Goal: Transaction & Acquisition: Book appointment/travel/reservation

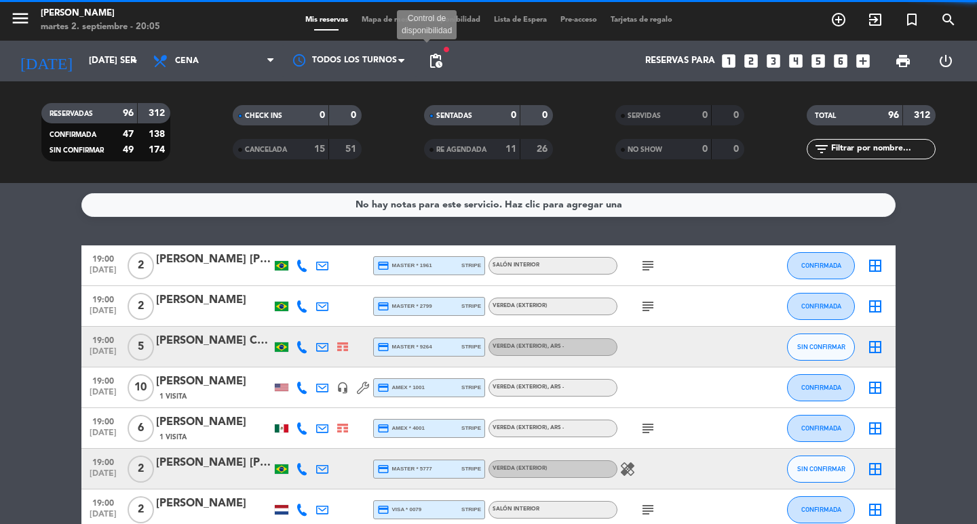
click at [437, 56] on span "pending_actions" at bounding box center [435, 61] width 16 height 16
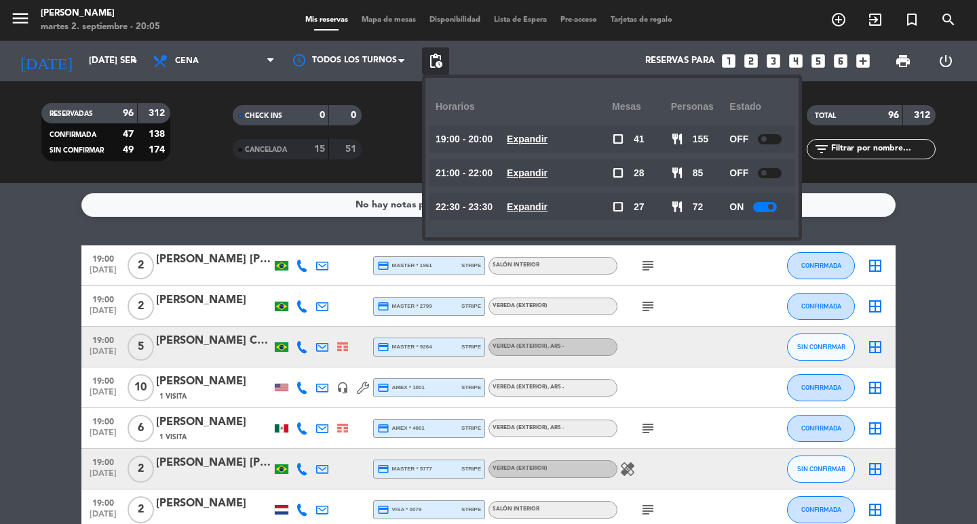
click at [437, 56] on span "pending_actions" at bounding box center [435, 61] width 16 height 16
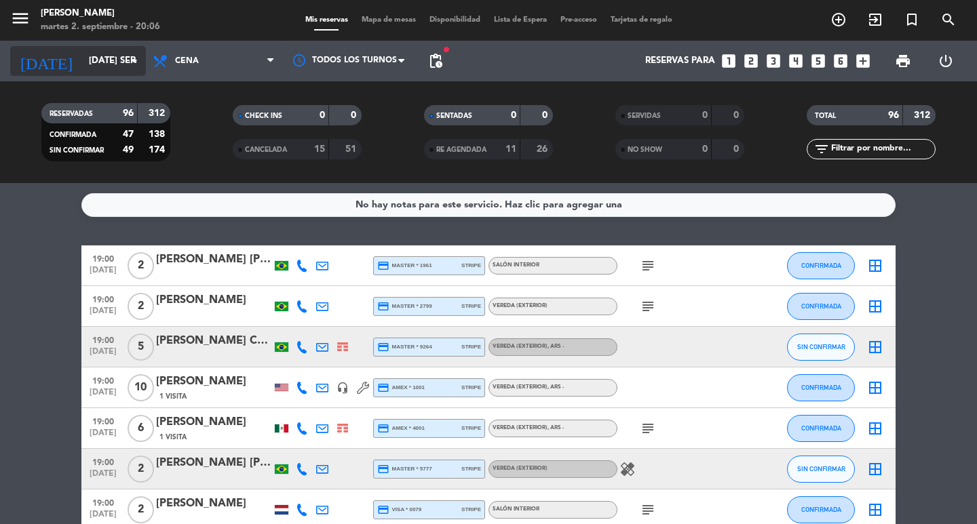
click at [88, 62] on input "[DATE] sep." at bounding box center [141, 61] width 119 height 24
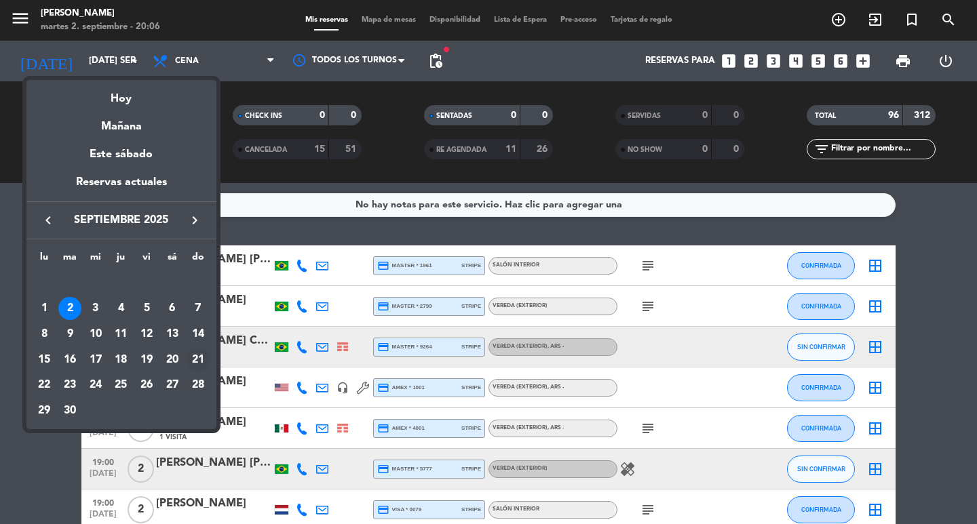
click at [193, 359] on div "21" at bounding box center [198, 360] width 23 height 23
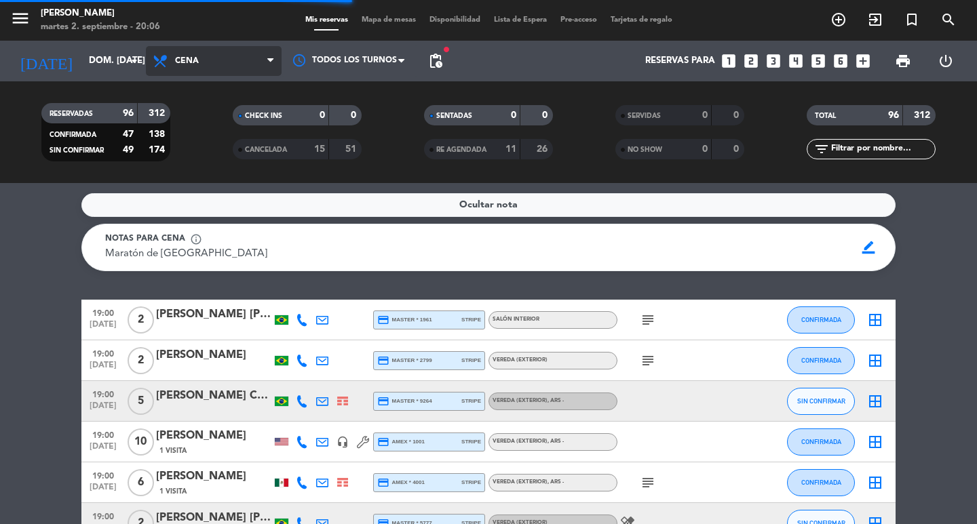
click at [235, 61] on span "Cena" at bounding box center [214, 61] width 136 height 30
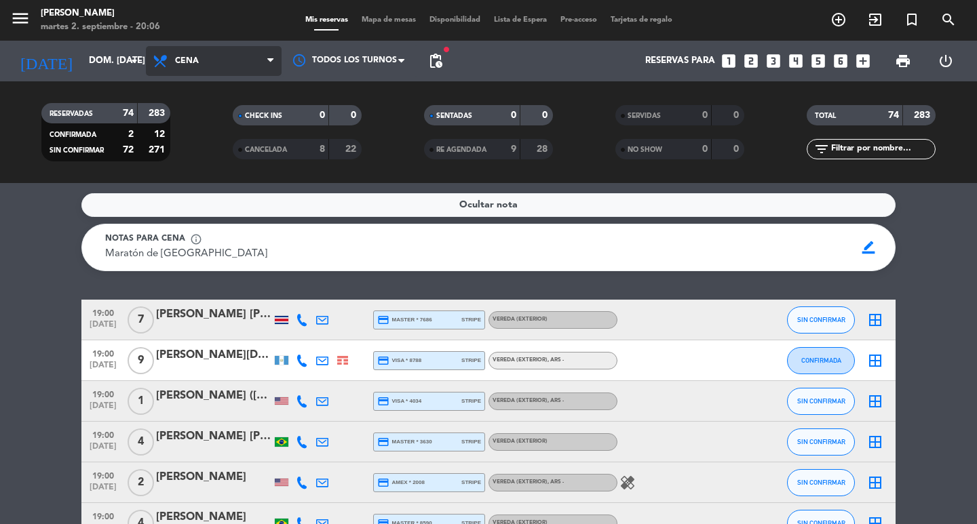
click at [242, 60] on span "Cena" at bounding box center [214, 61] width 136 height 30
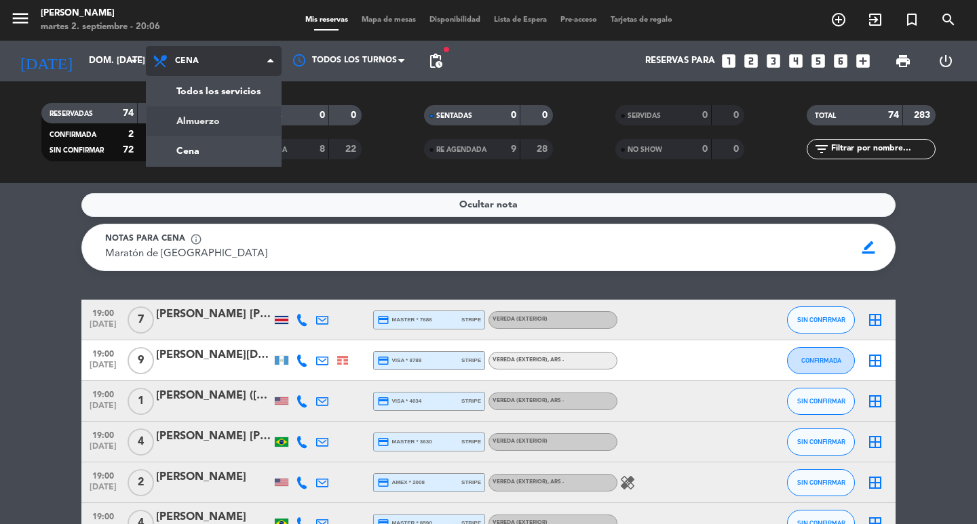
click at [215, 121] on div "menu [PERSON_NAME] 2. septiembre - 20:06 Mis reservas Mapa de mesas Disponibili…" at bounding box center [488, 91] width 977 height 183
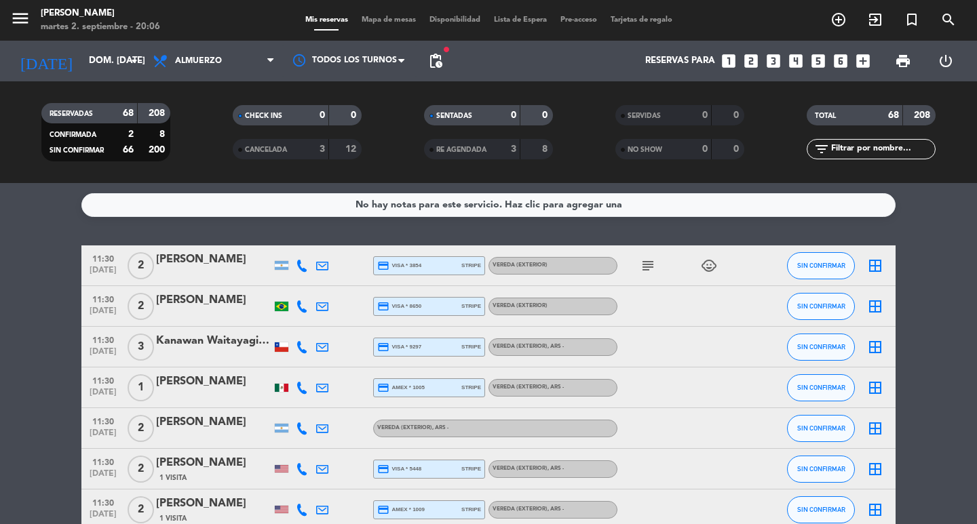
click at [449, 60] on span "pending_actions" at bounding box center [435, 60] width 27 height 27
click at [441, 62] on span "pending_actions" at bounding box center [435, 61] width 16 height 16
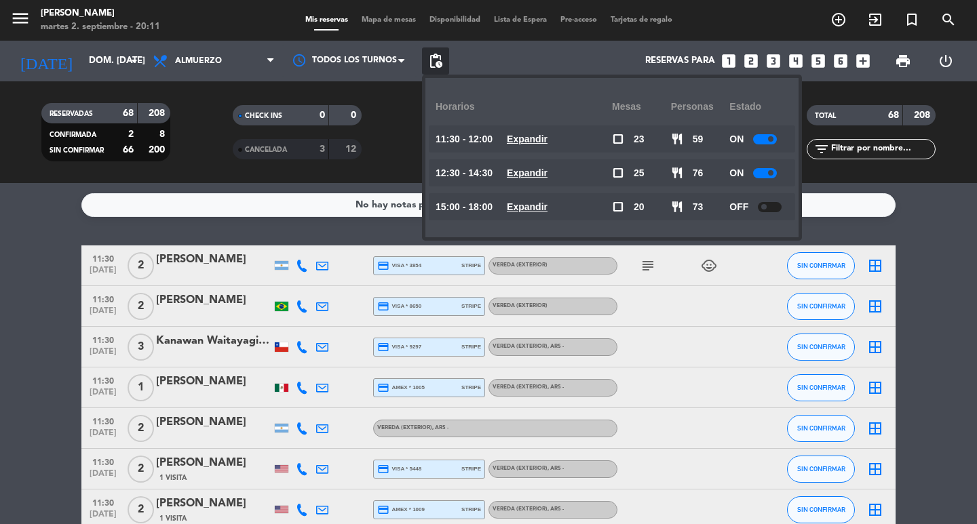
click at [394, 225] on div "No hay notas para este servicio. Haz clic para agregar una 11:30 [DATE] 2 [PERS…" at bounding box center [488, 353] width 977 height 341
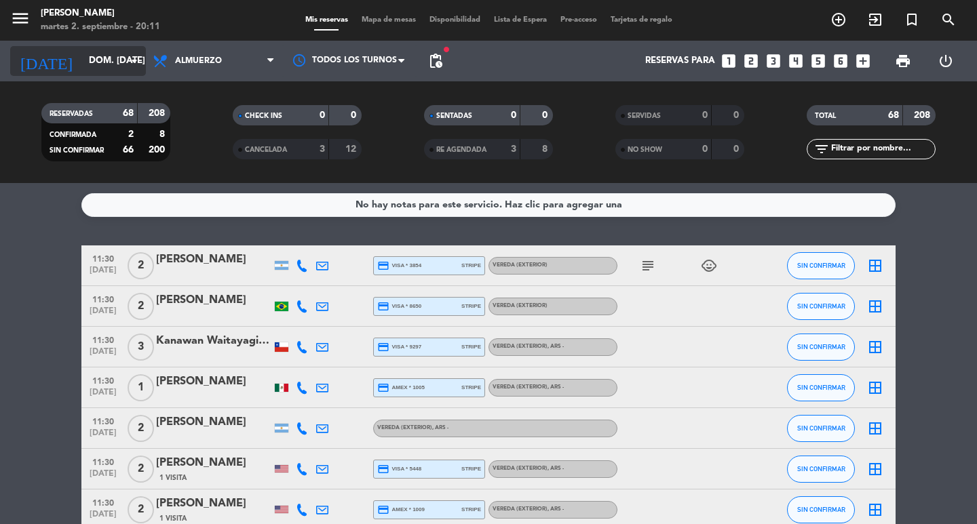
click at [82, 67] on input "dom. [DATE]" at bounding box center [141, 61] width 119 height 24
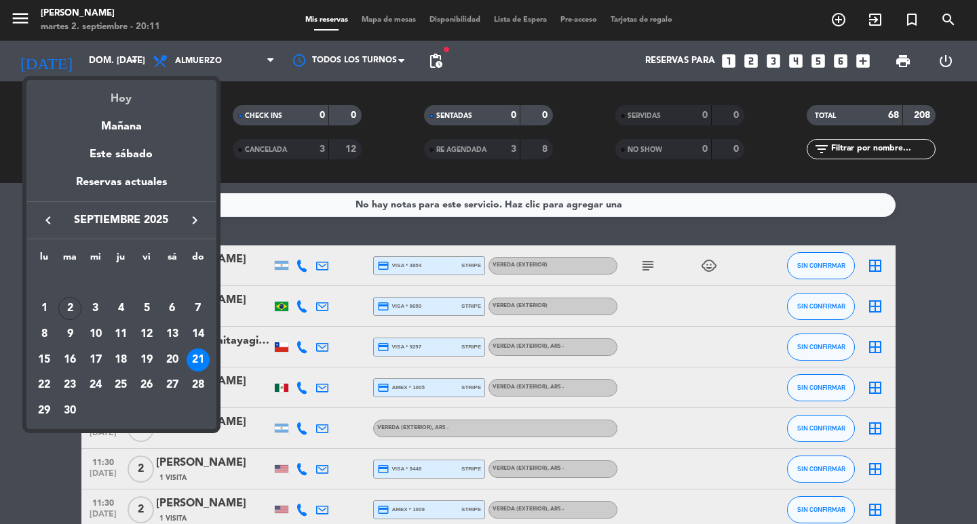
click at [136, 80] on div "Hoy" at bounding box center [121, 94] width 190 height 28
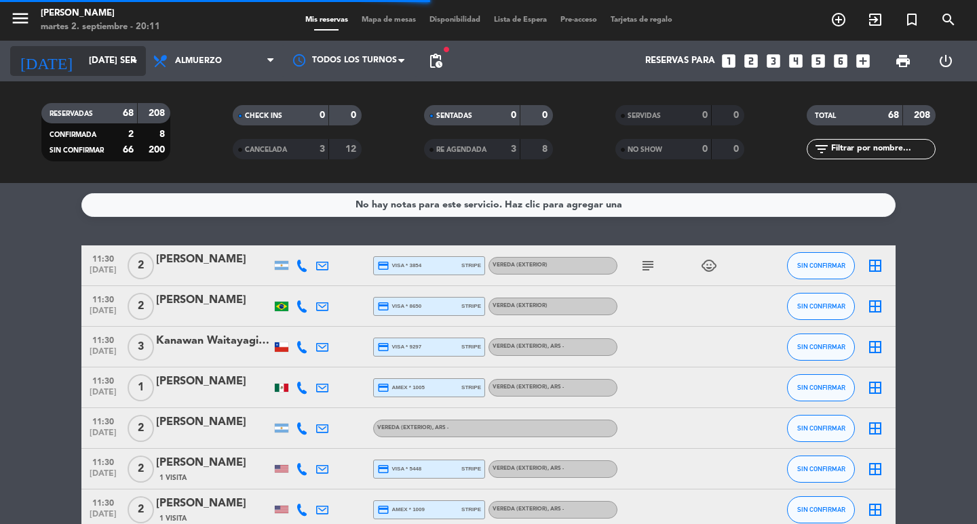
click at [105, 58] on input "[DATE] sep." at bounding box center [141, 61] width 119 height 24
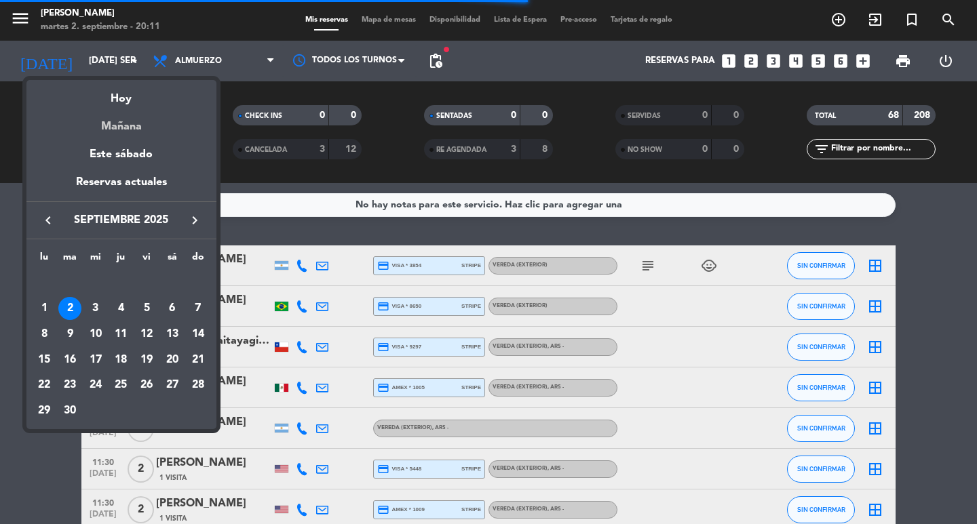
click at [113, 120] on div "Mañana" at bounding box center [121, 122] width 190 height 28
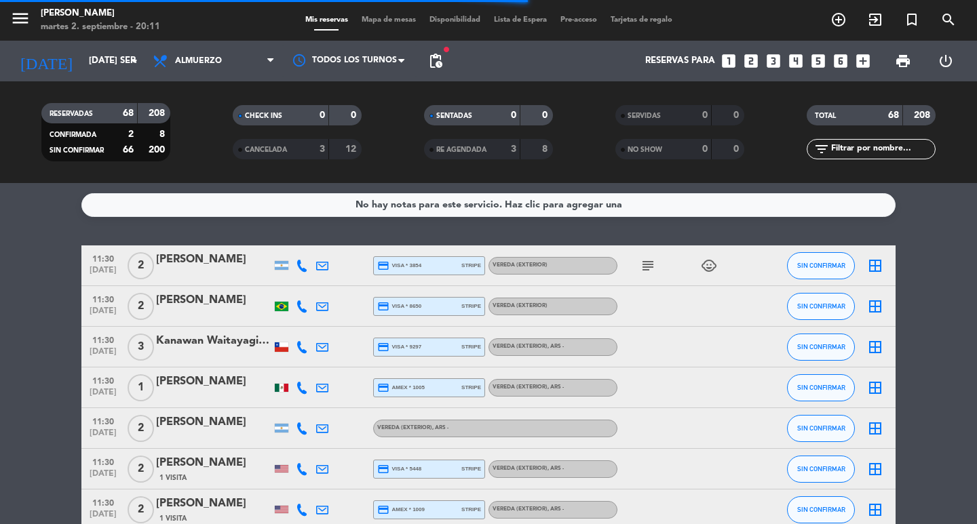
type input "mié. [DATE]"
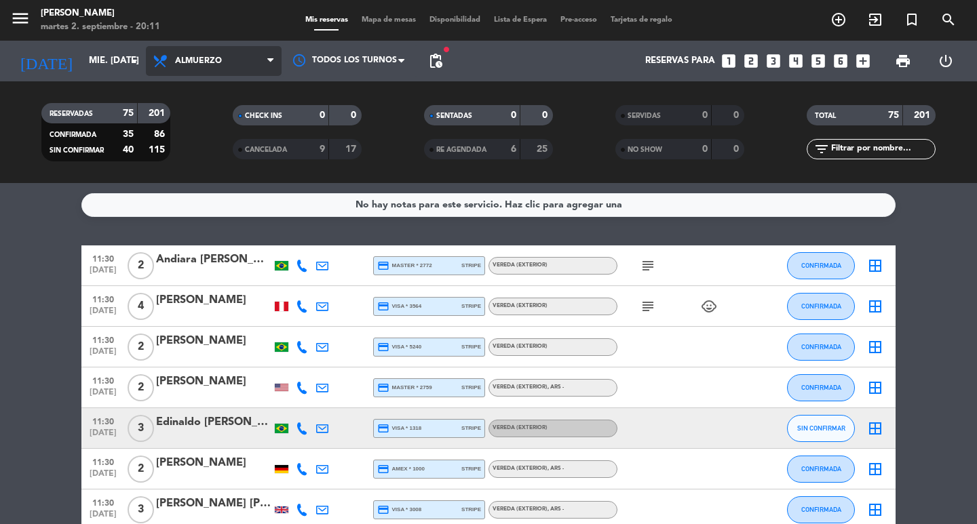
drag, startPoint x: 221, startPoint y: 60, endPoint x: 204, endPoint y: 66, distance: 18.0
click at [235, 52] on span "Almuerzo" at bounding box center [214, 61] width 136 height 30
click at [206, 141] on div "menu [PERSON_NAME] 2. septiembre - 20:11 Mis reservas Mapa de mesas Disponibili…" at bounding box center [488, 91] width 977 height 183
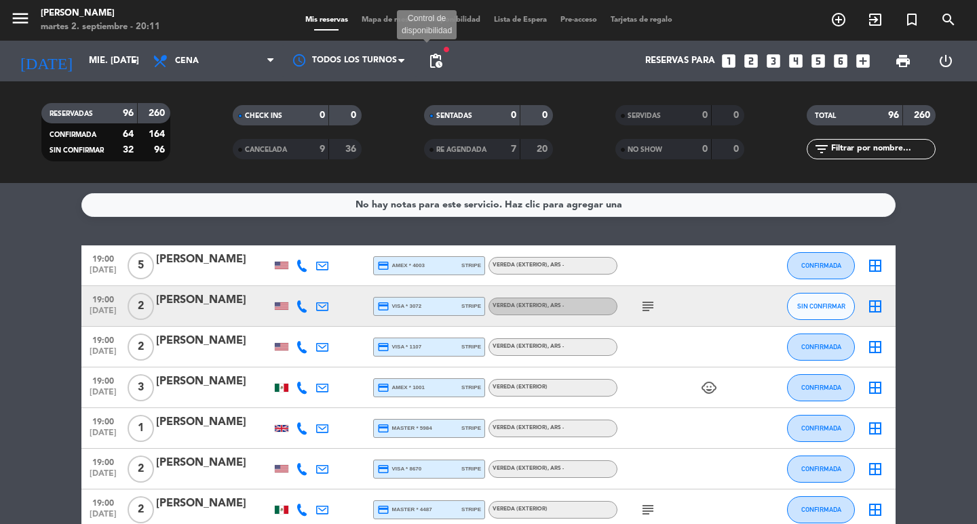
click at [431, 58] on span "pending_actions" at bounding box center [435, 61] width 16 height 16
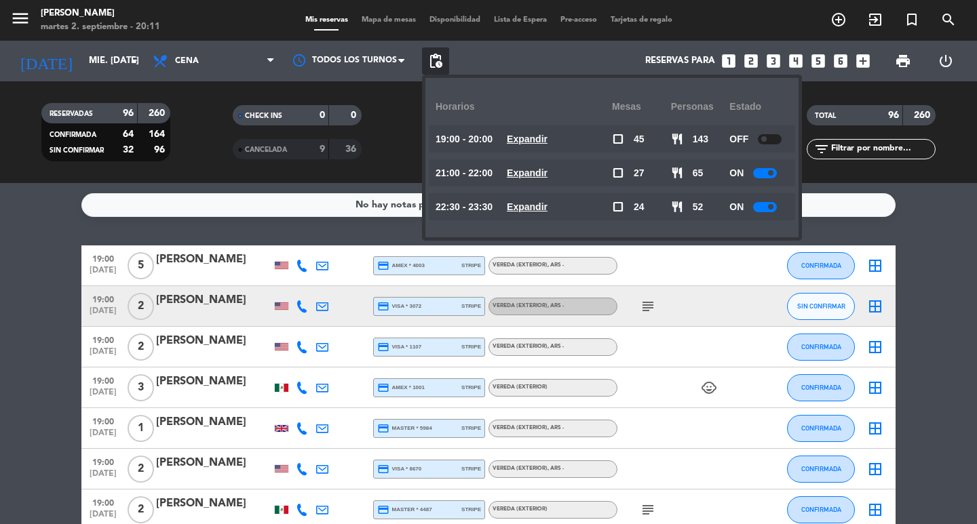
click at [572, 161] on div "21:00 - 22:00 Expandir" at bounding box center [524, 172] width 176 height 27
click at [281, 258] on div at bounding box center [281, 266] width 20 height 40
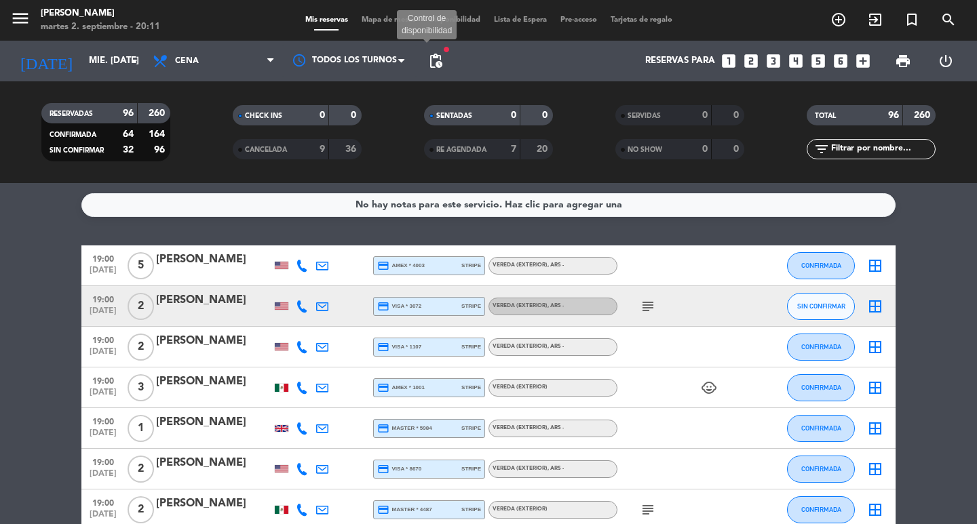
click at [441, 59] on span "pending_actions" at bounding box center [435, 61] width 16 height 16
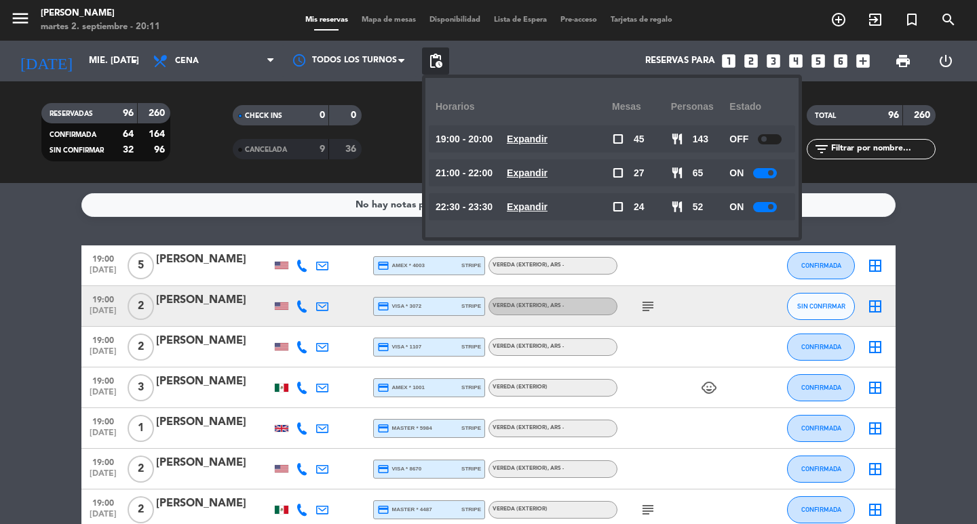
click at [748, 71] on div "Reservas para looks_one looks_two looks_3 looks_4 looks_5 looks_6 add_box" at bounding box center [662, 61] width 427 height 41
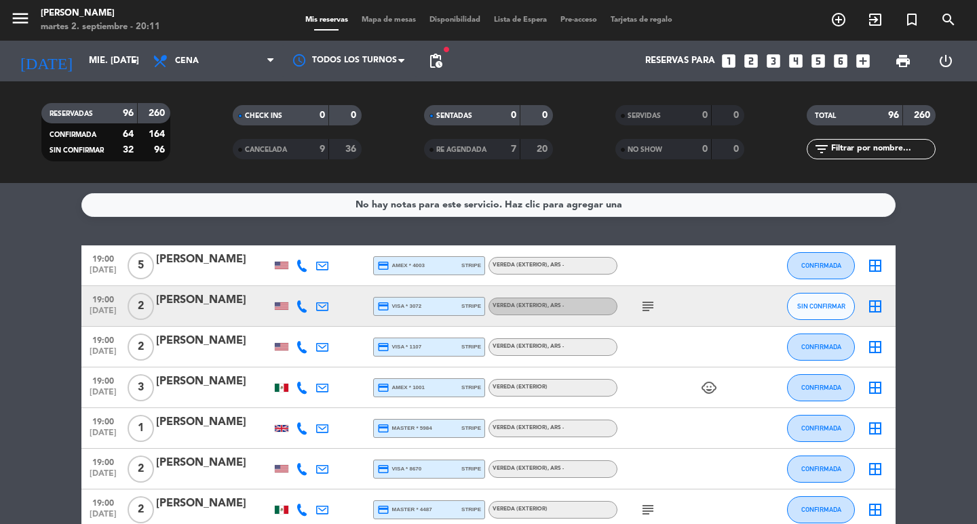
click at [744, 62] on icon "looks_two" at bounding box center [751, 61] width 18 height 18
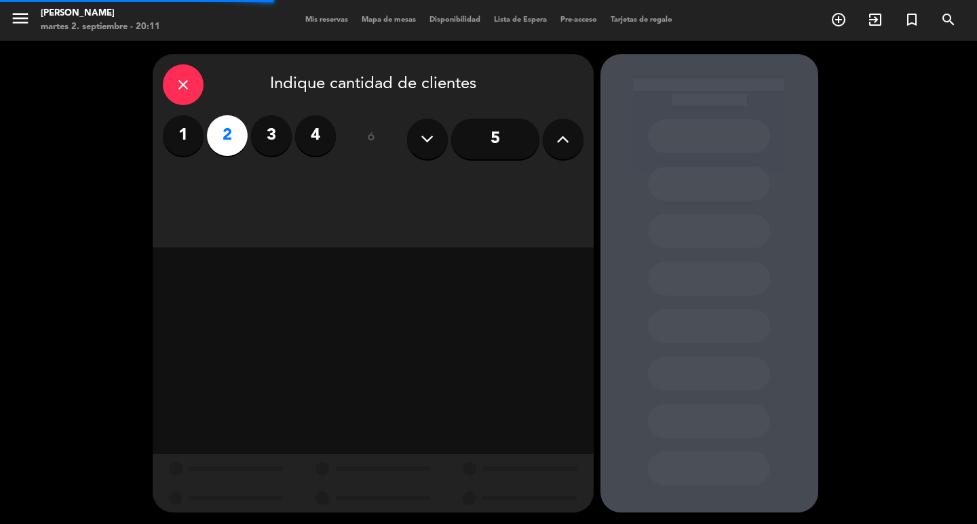
click at [478, 183] on div "close Indique cantidad de clientes 1 2 3 4 ó 5" at bounding box center [373, 150] width 441 height 193
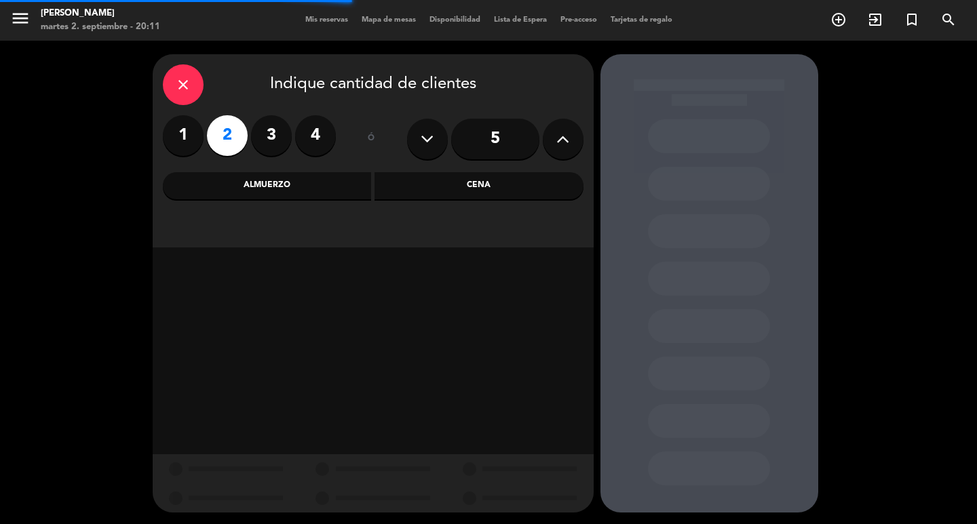
click at [478, 183] on div "Cena" at bounding box center [479, 185] width 209 height 27
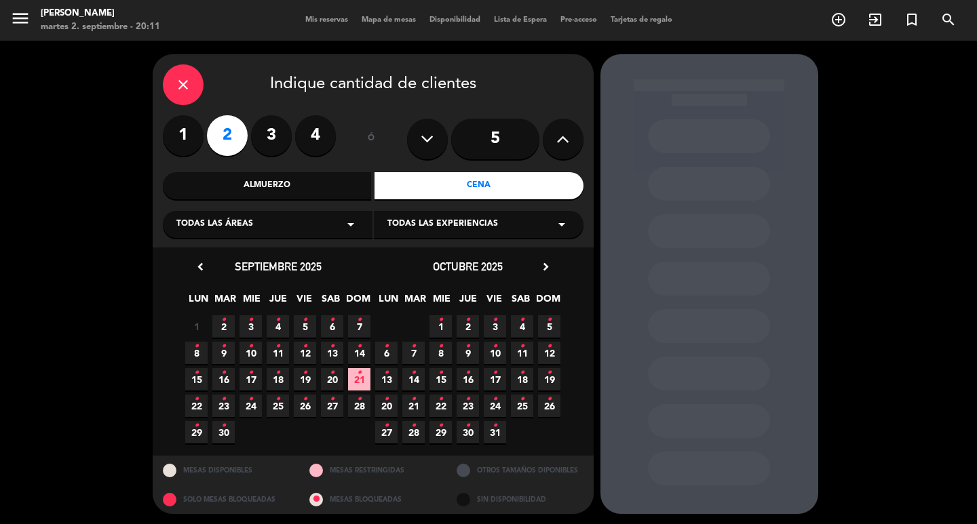
click at [254, 332] on span "3 •" at bounding box center [250, 326] width 22 height 22
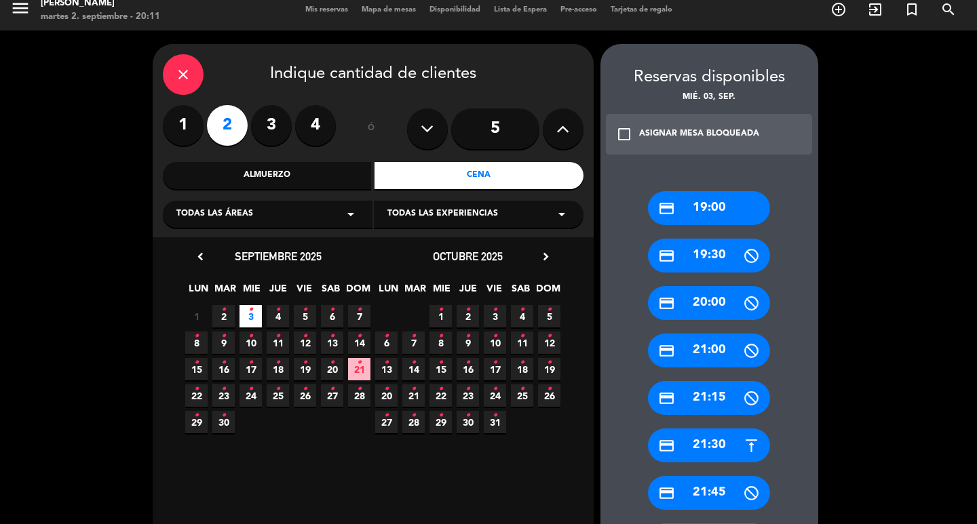
click at [714, 212] on div "credit_card 19:00" at bounding box center [709, 208] width 122 height 34
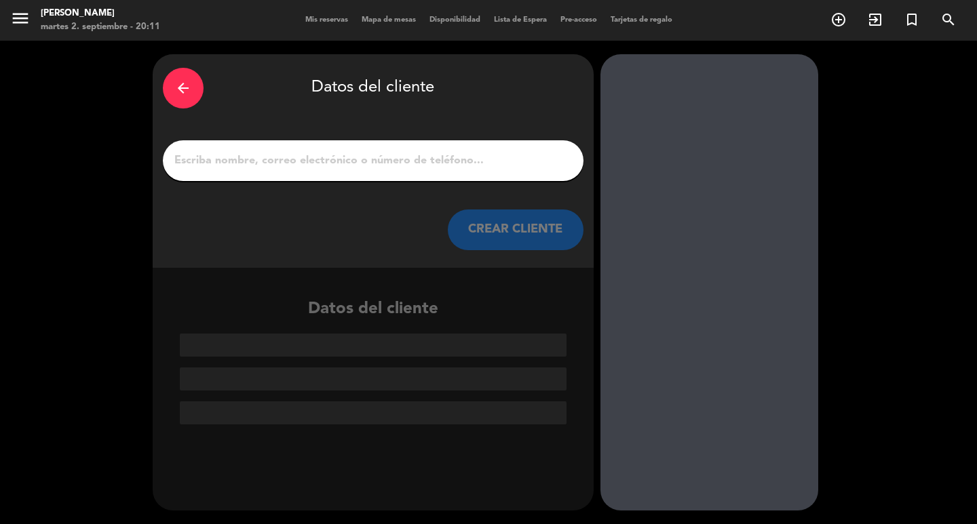
click at [352, 170] on input "1" at bounding box center [373, 160] width 400 height 19
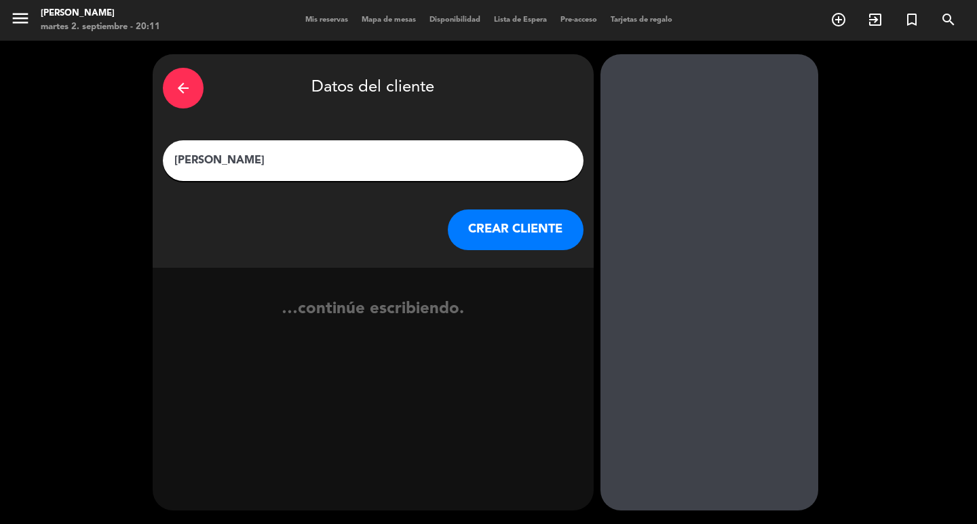
type input "[PERSON_NAME]"
click at [482, 240] on button "CREAR CLIENTE" at bounding box center [516, 230] width 136 height 41
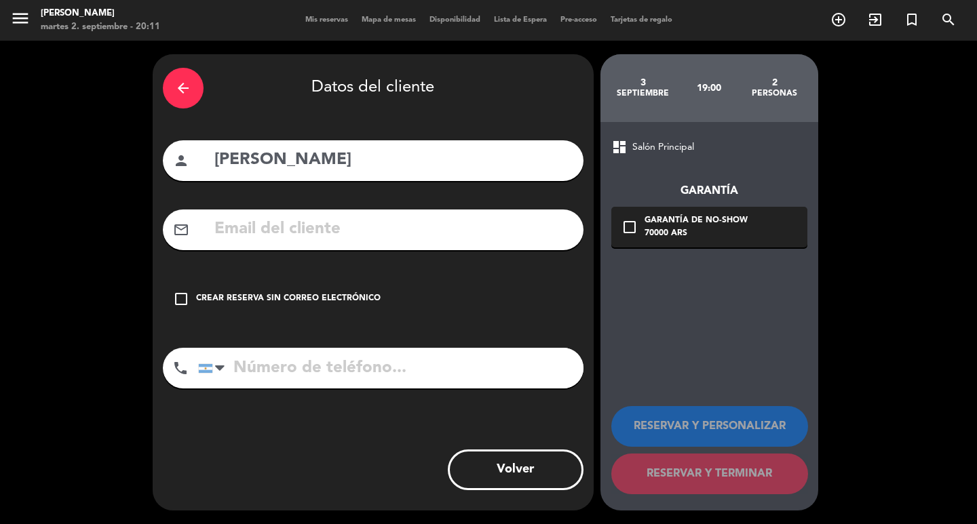
click at [281, 228] on div "mail_outline" at bounding box center [373, 230] width 421 height 41
click at [323, 242] on input "text" at bounding box center [393, 230] width 360 height 28
click at [423, 233] on input "[EMAIL_ADDRESS]" at bounding box center [393, 230] width 360 height 28
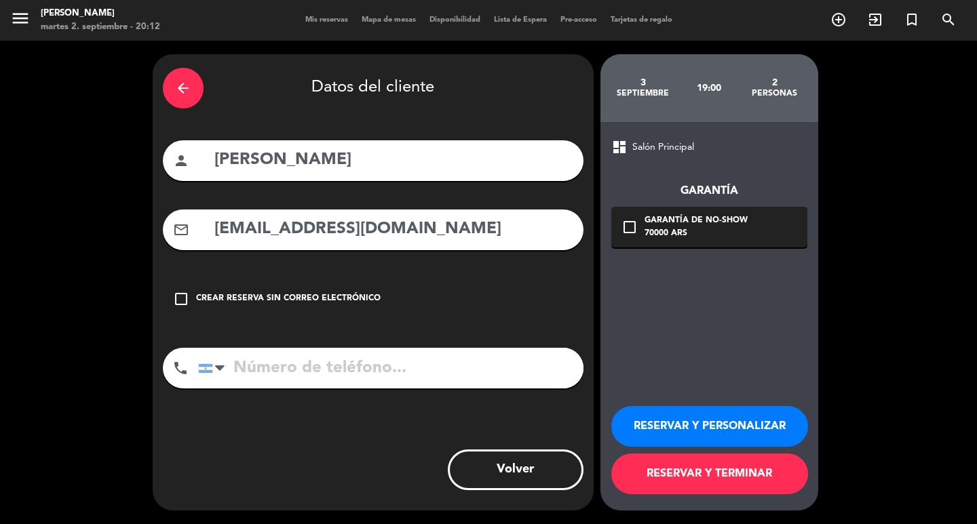
type input "[EMAIL_ADDRESS][DOMAIN_NAME]"
click at [332, 389] on input "tel" at bounding box center [390, 368] width 385 height 41
type input "[PHONE_NUMBER]"
click at [636, 235] on icon "check_box_outline_blank" at bounding box center [629, 227] width 16 height 16
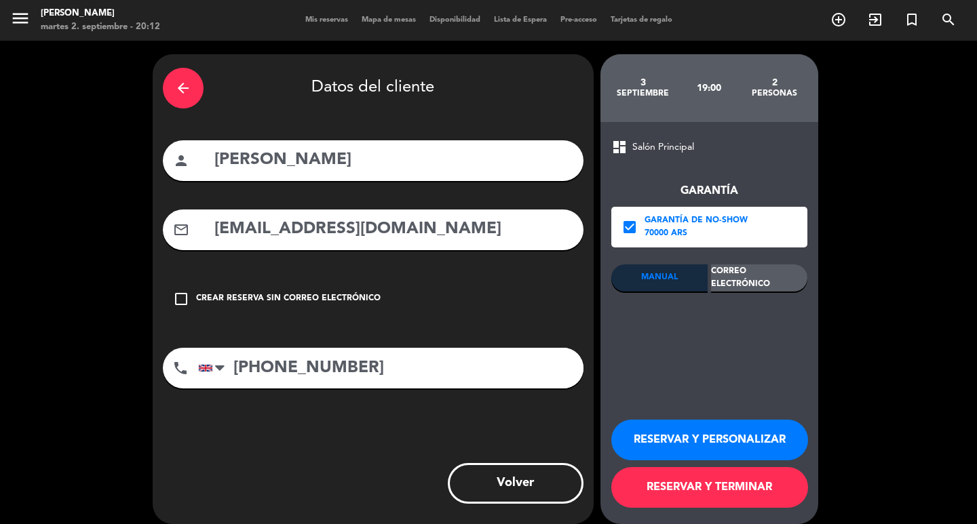
click at [718, 289] on div "Correo Electrónico" at bounding box center [759, 278] width 96 height 27
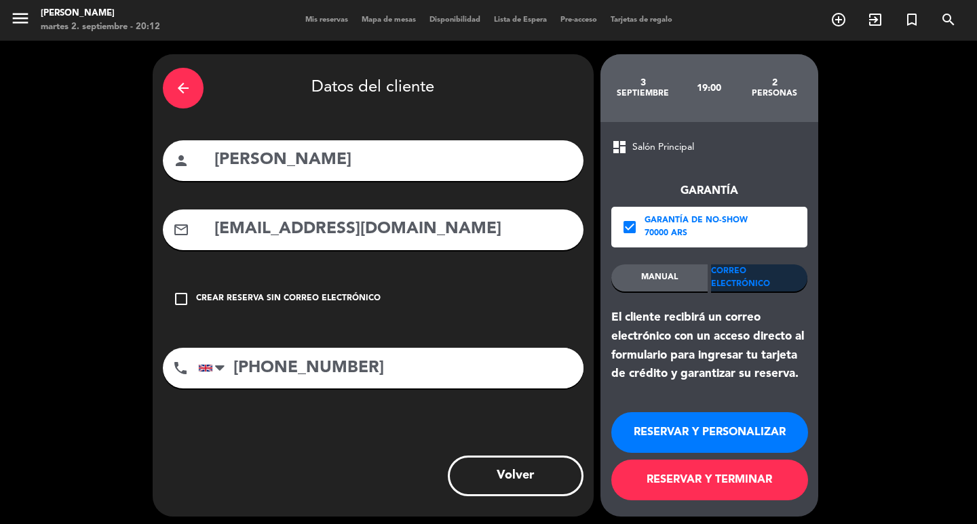
click at [674, 435] on button "RESERVAR Y PERSONALIZAR" at bounding box center [709, 433] width 197 height 41
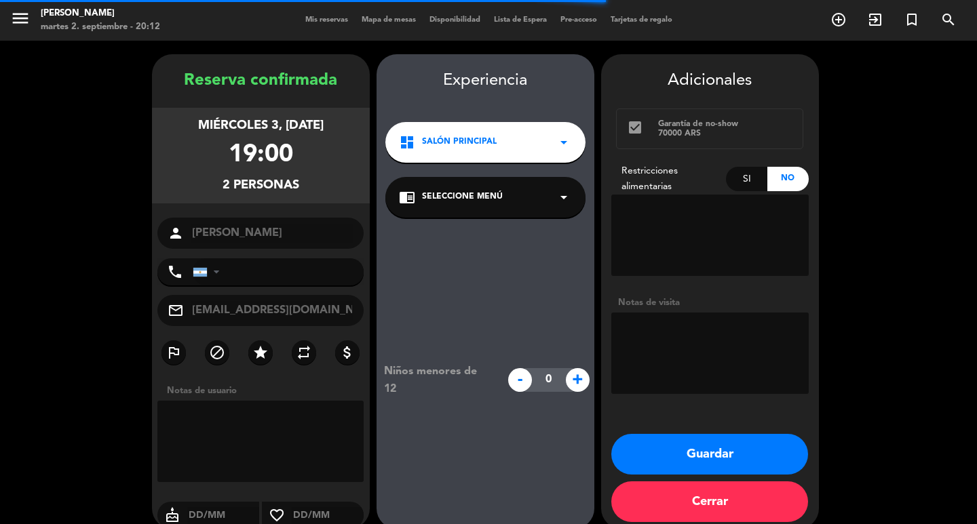
type input "[PHONE_NUMBER]"
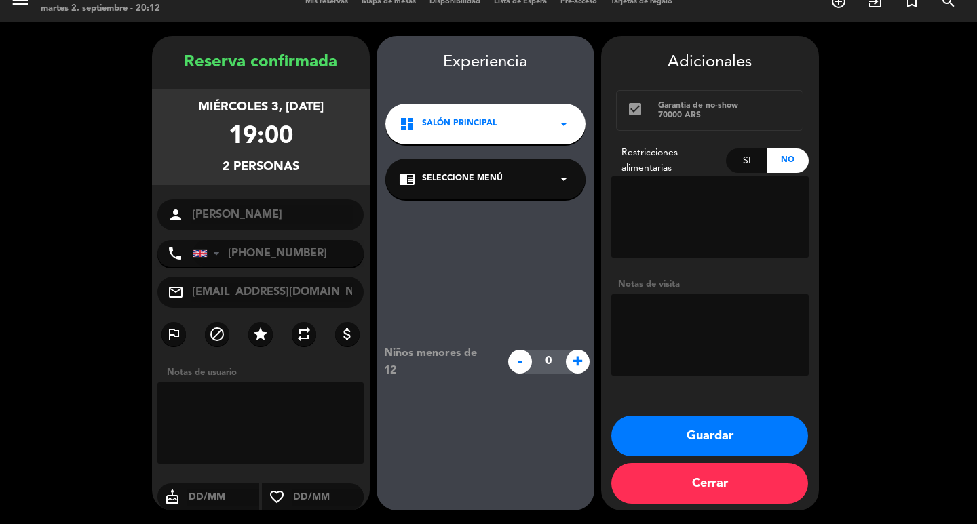
click at [473, 117] on span "Salón Principal" at bounding box center [459, 124] width 75 height 14
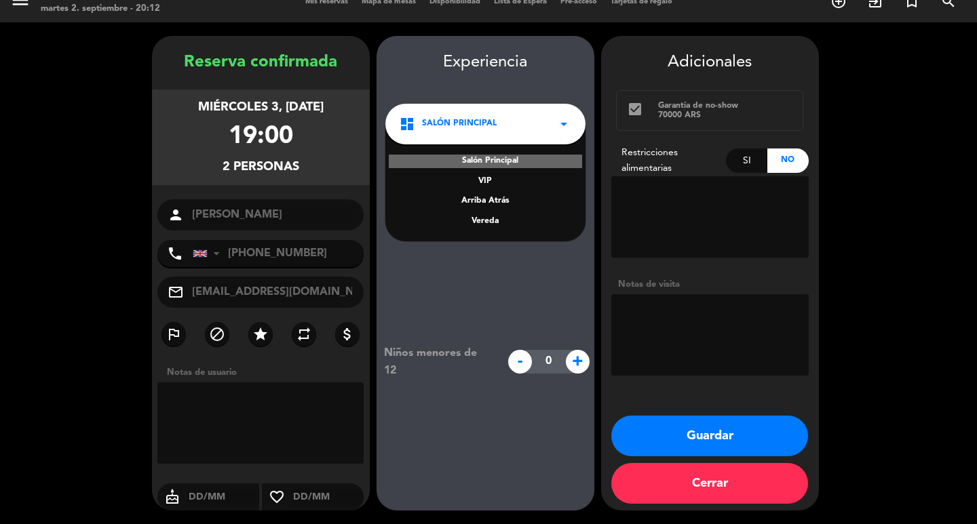
drag, startPoint x: 470, startPoint y: 261, endPoint x: 454, endPoint y: 263, distance: 16.4
click at [471, 261] on div "Niños menores de 12 - 0 +" at bounding box center [486, 361] width 218 height 325
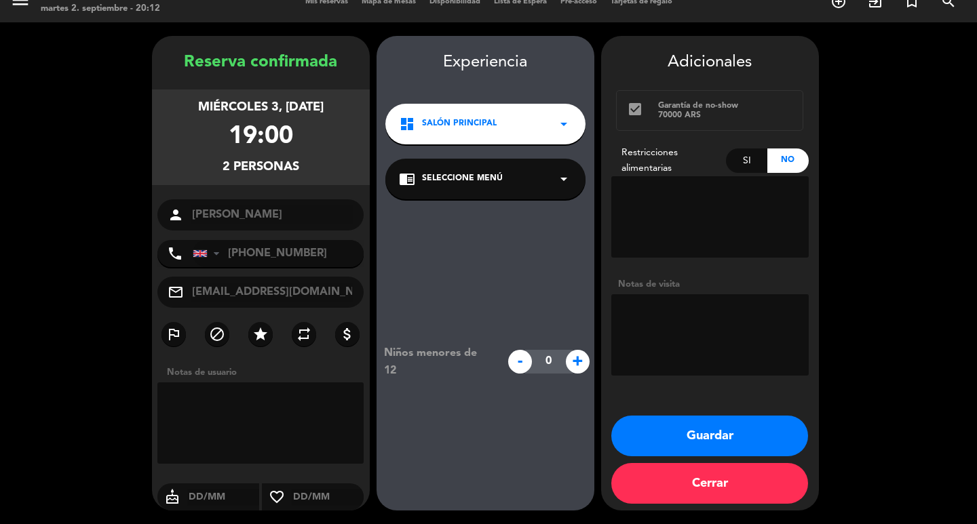
click at [403, 116] on icon "dashboard" at bounding box center [407, 124] width 16 height 16
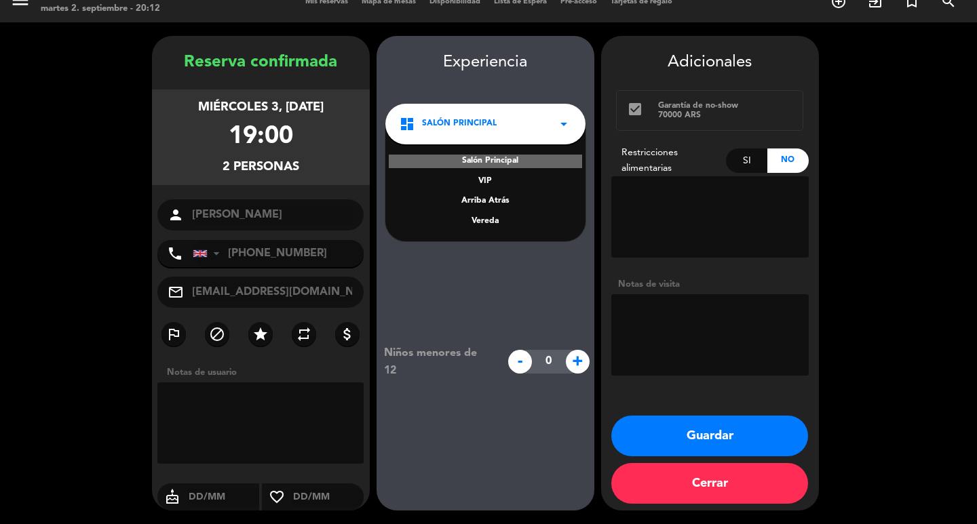
drag, startPoint x: 427, startPoint y: 271, endPoint x: 482, endPoint y: 204, distance: 85.8
click at [427, 269] on div "Niños menores de 12 - 0 +" at bounding box center [486, 361] width 218 height 325
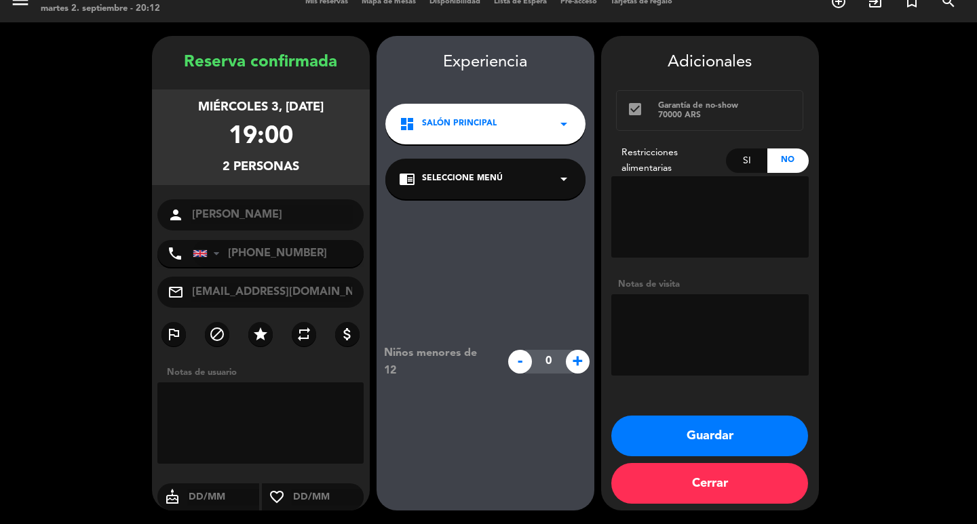
click at [495, 172] on span "Seleccione Menú" at bounding box center [462, 179] width 81 height 14
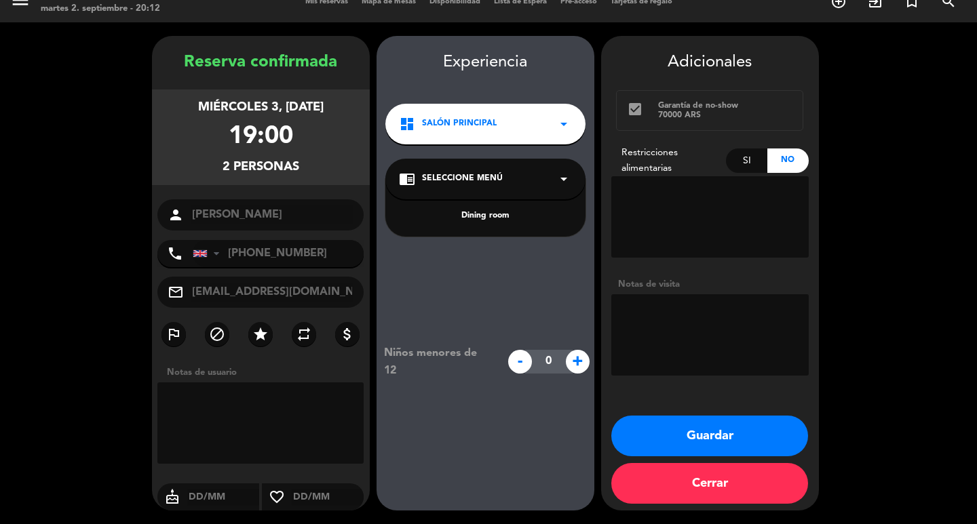
click at [476, 210] on div "Dining room" at bounding box center [485, 217] width 173 height 14
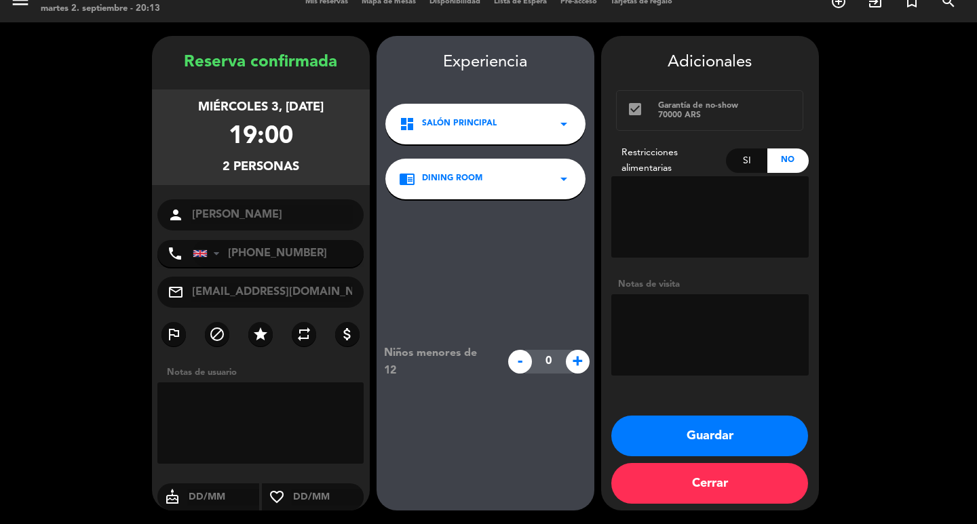
click at [651, 429] on button "Guardar" at bounding box center [709, 436] width 197 height 41
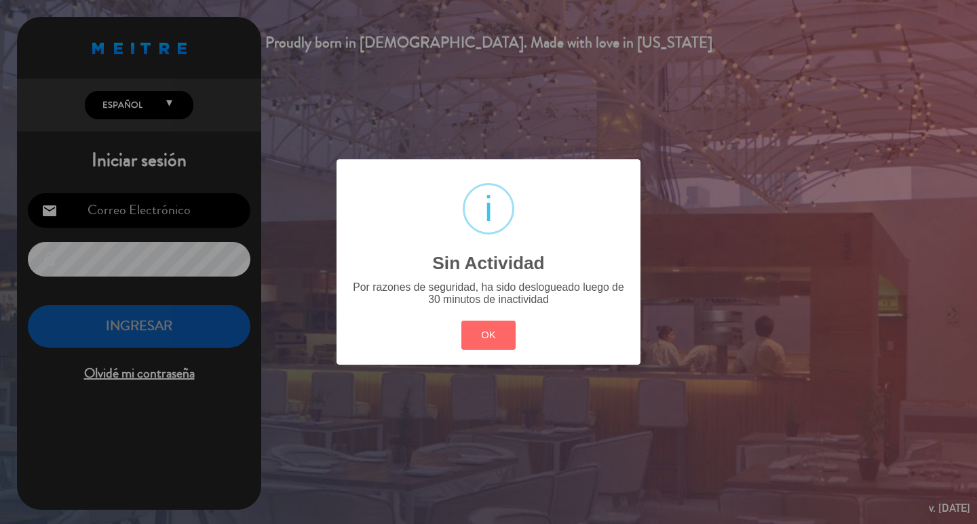
type input "[EMAIL_ADDRESS][DOMAIN_NAME]"
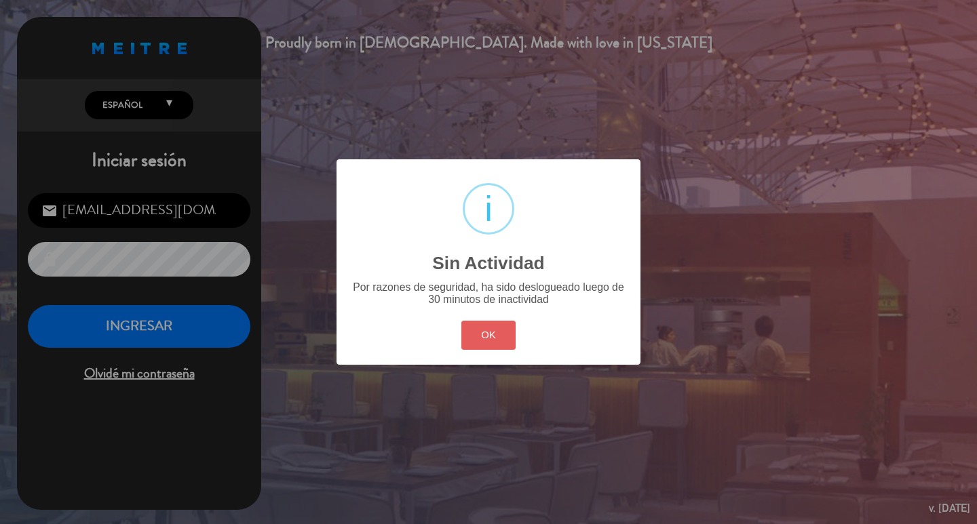
drag, startPoint x: 440, startPoint y: 366, endPoint x: 468, endPoint y: 367, distance: 28.5
click at [454, 362] on div "? ! i Sin Actividad × Por razones de seguridad, ha sido deslogueado luego de 30…" at bounding box center [489, 261] width 304 height 205
click at [468, 350] on button "OK" at bounding box center [488, 335] width 55 height 29
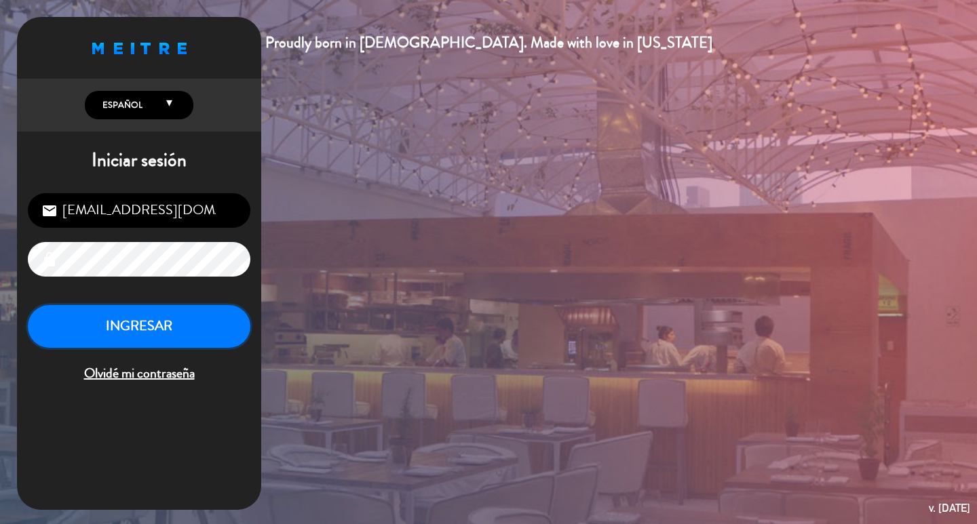
click at [202, 336] on button "INGRESAR" at bounding box center [139, 326] width 223 height 43
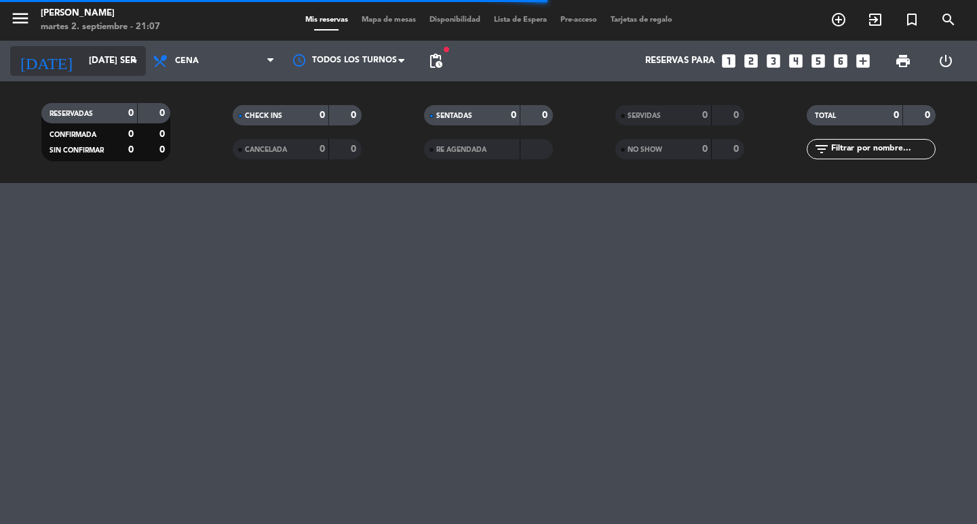
click at [109, 64] on input "[DATE] sep." at bounding box center [141, 61] width 119 height 24
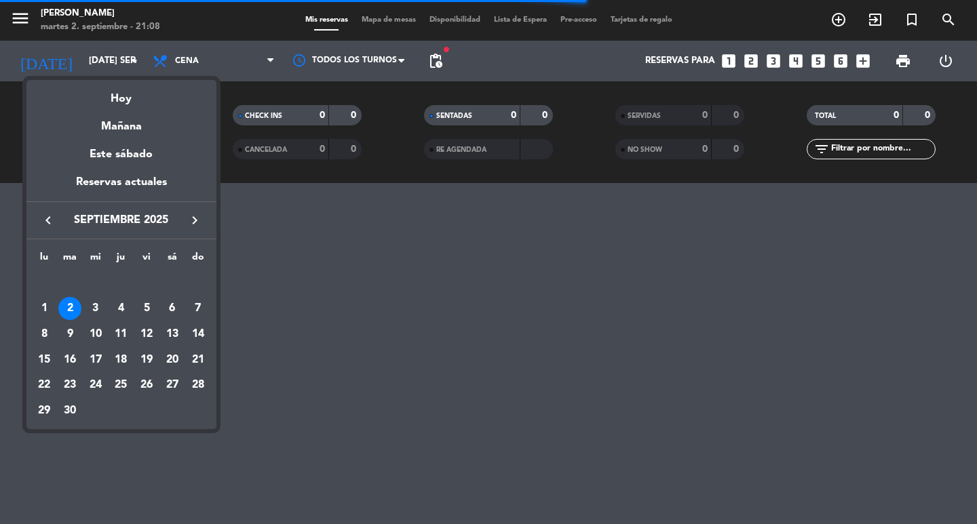
click at [135, 130] on div "Mañana" at bounding box center [121, 122] width 190 height 28
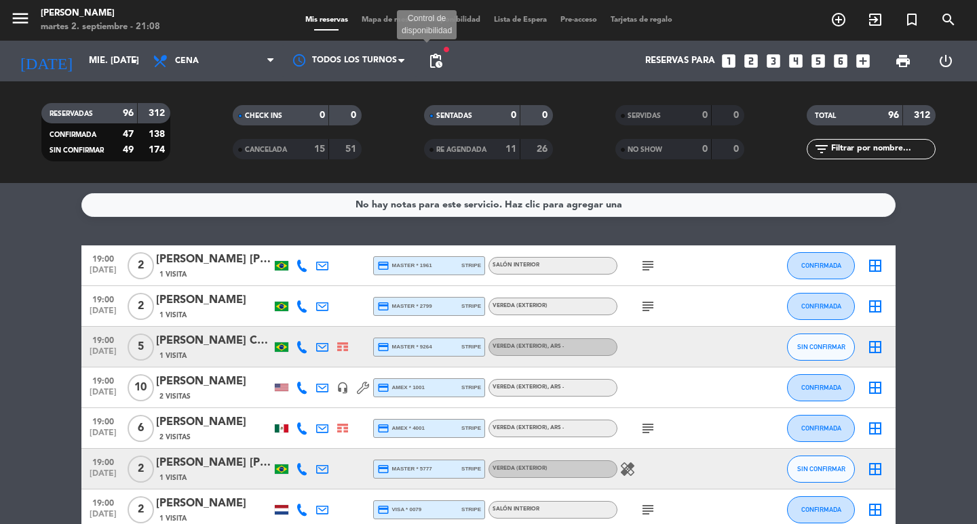
click at [433, 62] on span "pending_actions" at bounding box center [435, 61] width 16 height 16
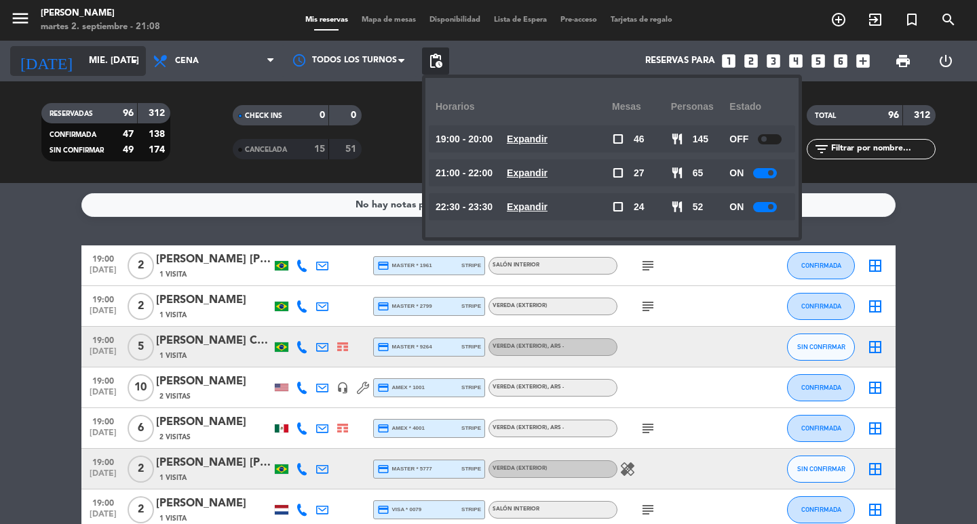
click at [143, 67] on input "mié. [DATE]" at bounding box center [141, 61] width 119 height 24
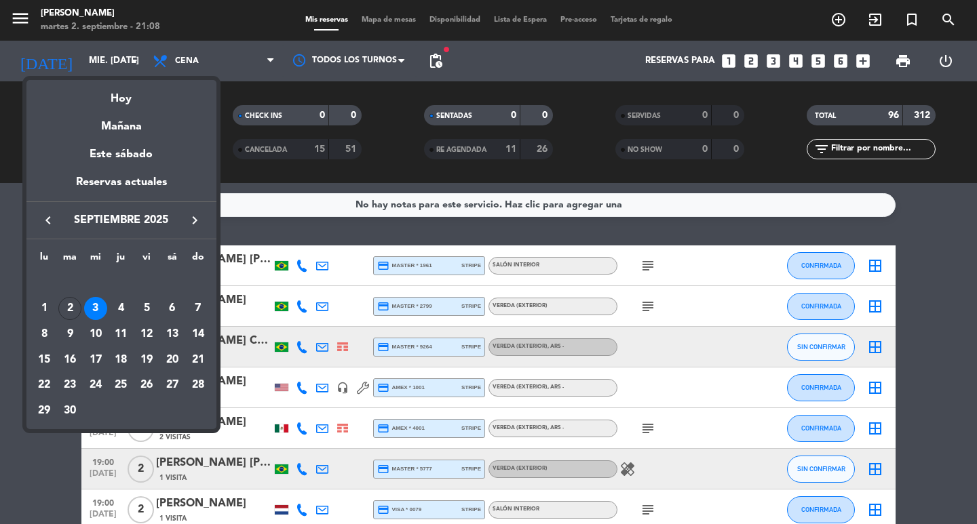
click at [437, 62] on div at bounding box center [488, 262] width 977 height 524
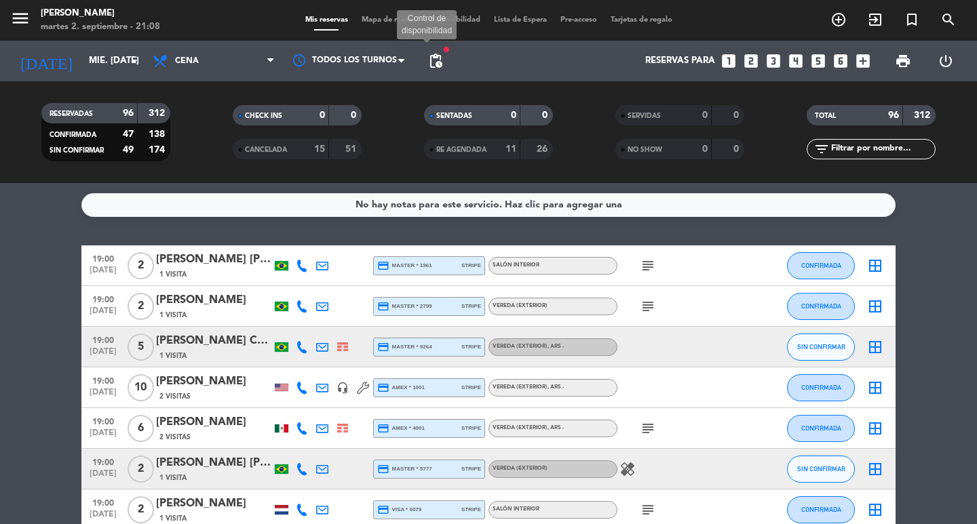
click at [437, 62] on span "pending_actions" at bounding box center [435, 61] width 16 height 16
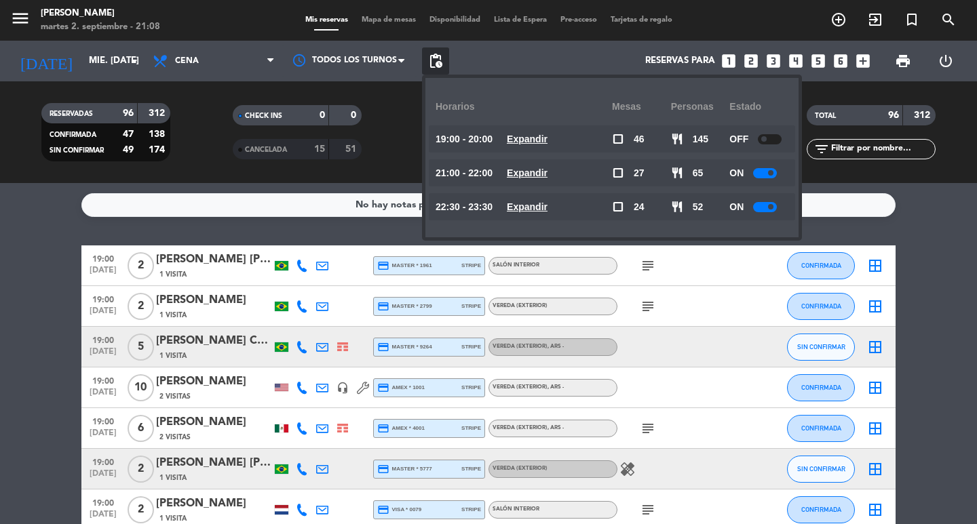
click at [548, 161] on div "21:00 - 22:00 Expandir" at bounding box center [524, 172] width 176 height 27
click at [548, 169] on u "Expandir" at bounding box center [527, 173] width 41 height 11
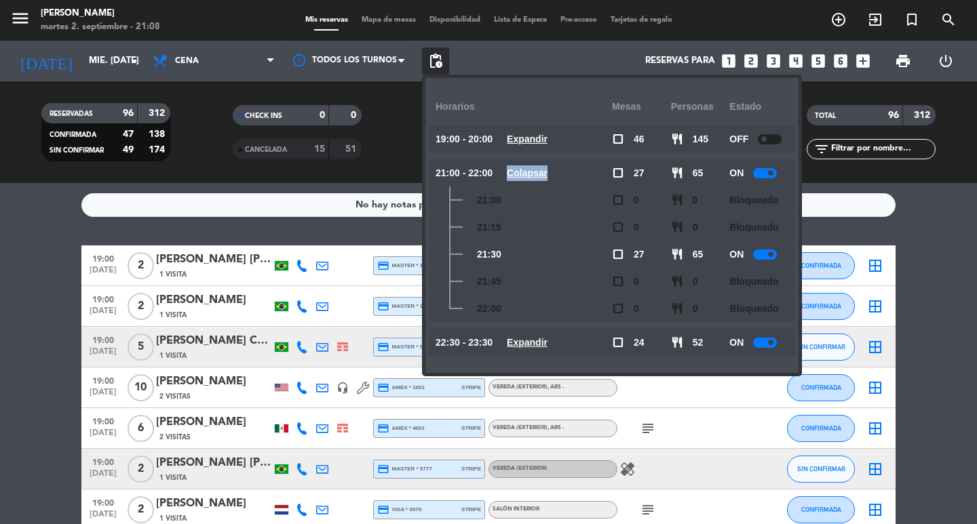
click at [548, 169] on u "Colapsar" at bounding box center [527, 173] width 41 height 11
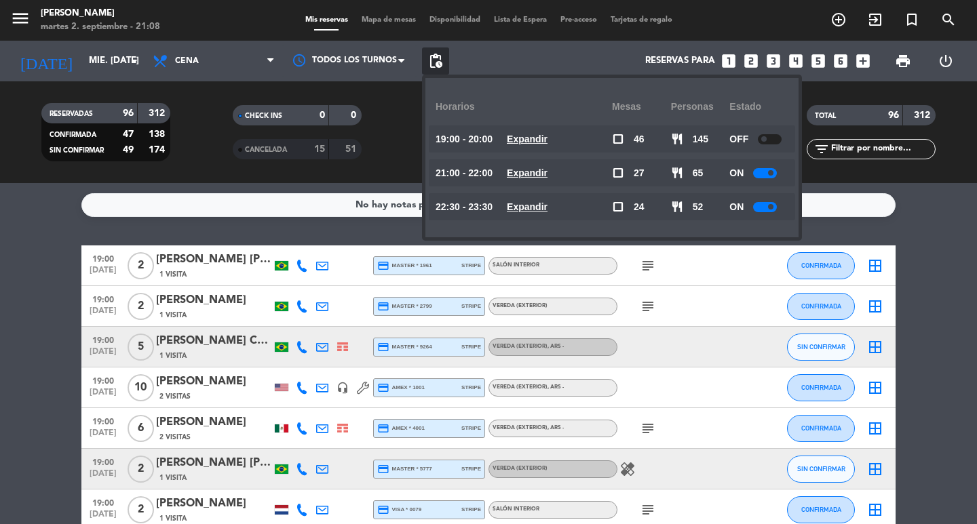
click at [548, 212] on u "Expandir" at bounding box center [527, 207] width 41 height 11
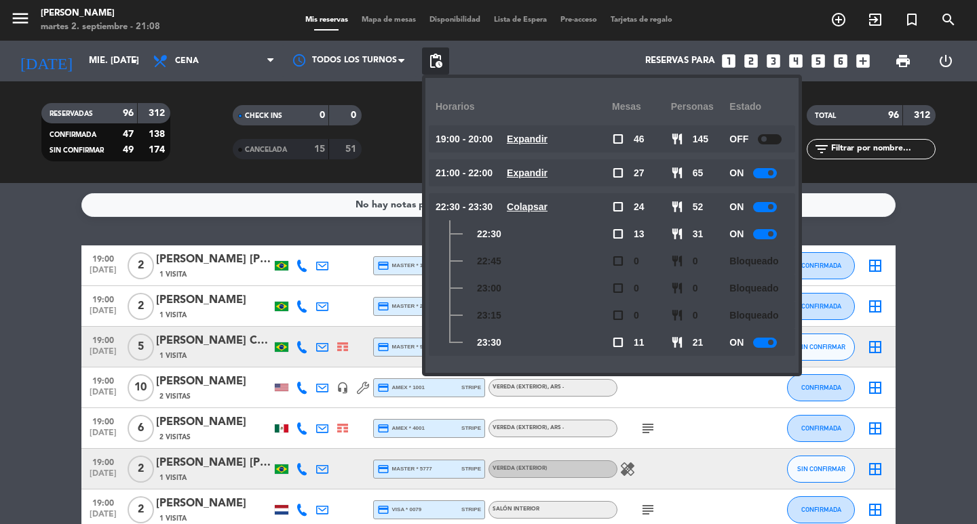
click at [548, 212] on u "Colapsar" at bounding box center [527, 207] width 41 height 11
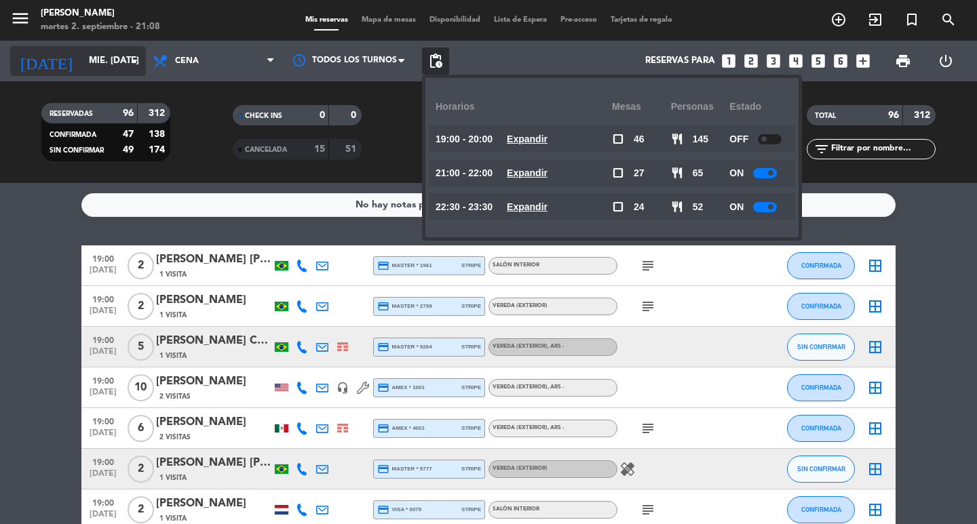
click at [111, 66] on input "mié. [DATE]" at bounding box center [141, 61] width 119 height 24
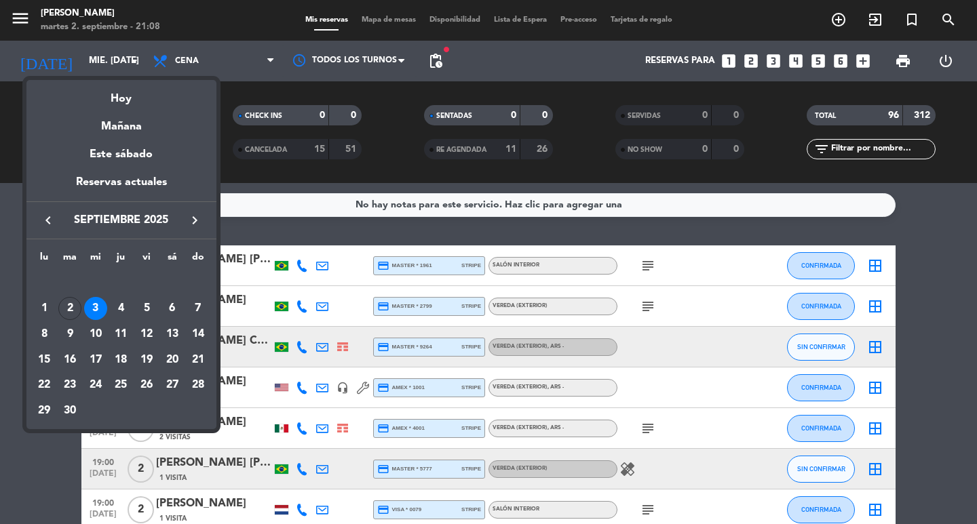
click at [239, 76] on div at bounding box center [488, 262] width 977 height 524
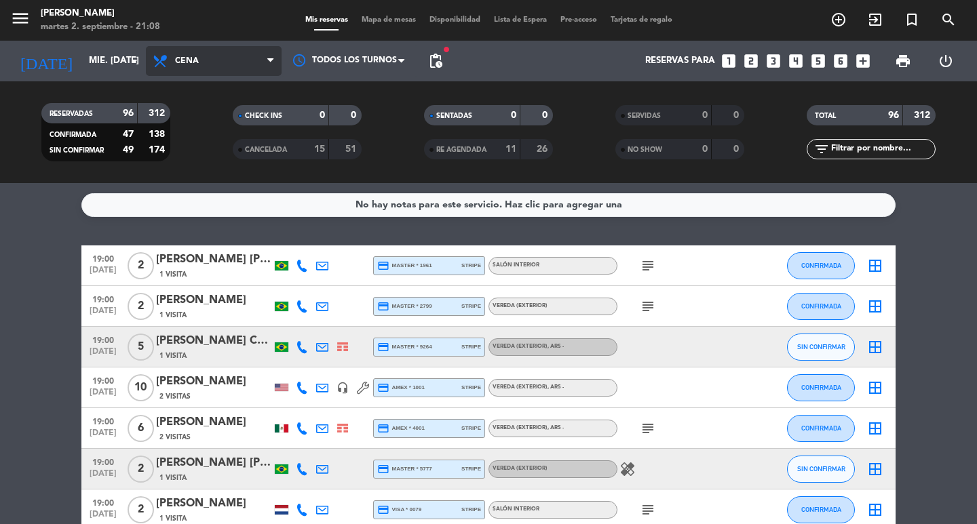
click at [239, 67] on span "Cena" at bounding box center [214, 61] width 136 height 30
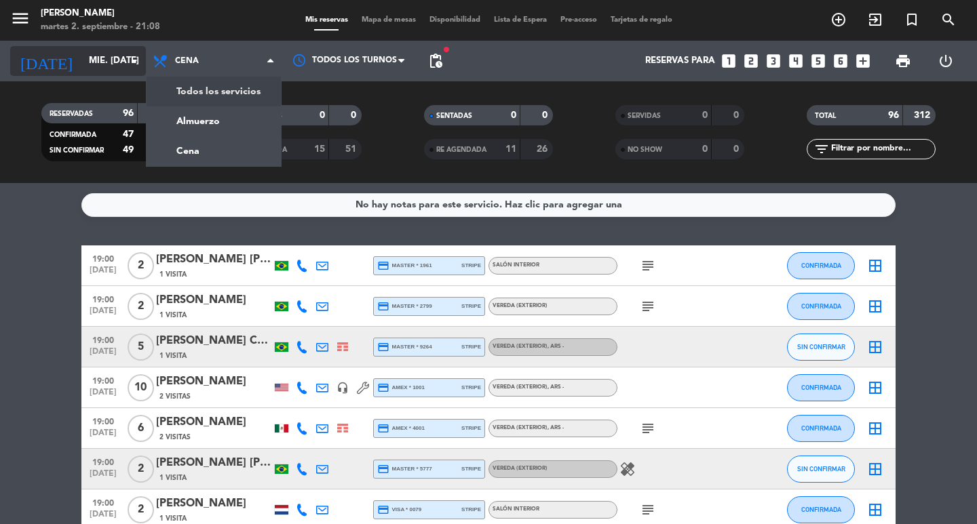
click at [95, 67] on input "mié. [DATE]" at bounding box center [141, 61] width 119 height 24
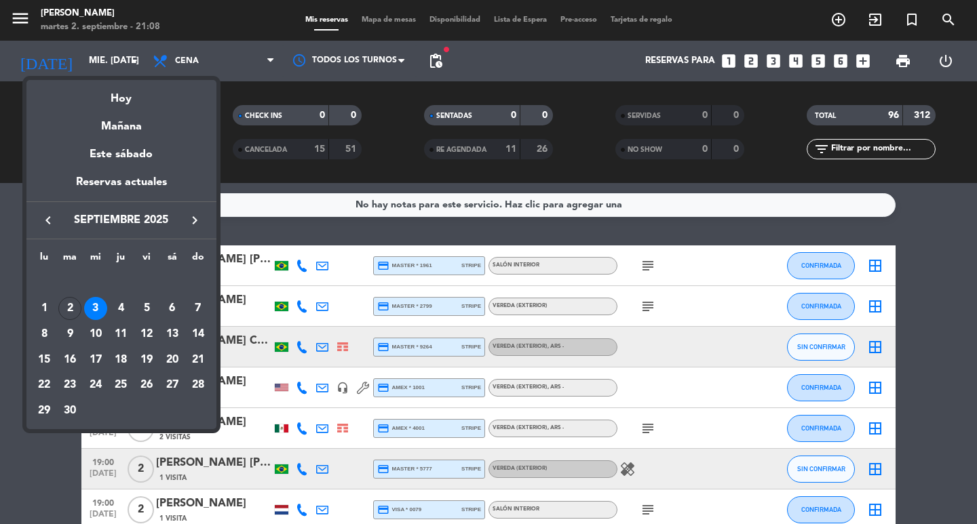
drag, startPoint x: 123, startPoint y: 322, endPoint x: 158, endPoint y: 250, distance: 80.1
click at [122, 319] on div "4" at bounding box center [120, 308] width 23 height 23
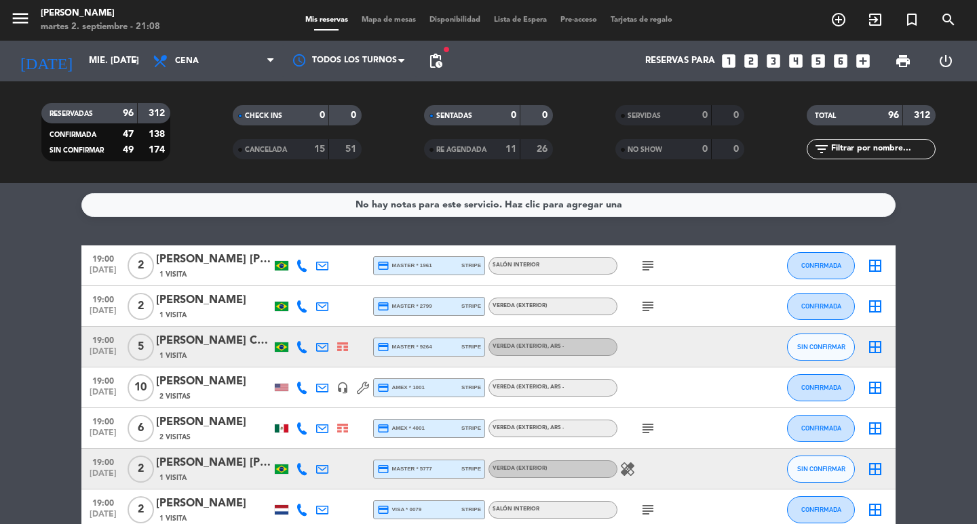
type input "[DEMOGRAPHIC_DATA] [DATE]"
click at [216, 64] on span "Cena" at bounding box center [214, 61] width 136 height 30
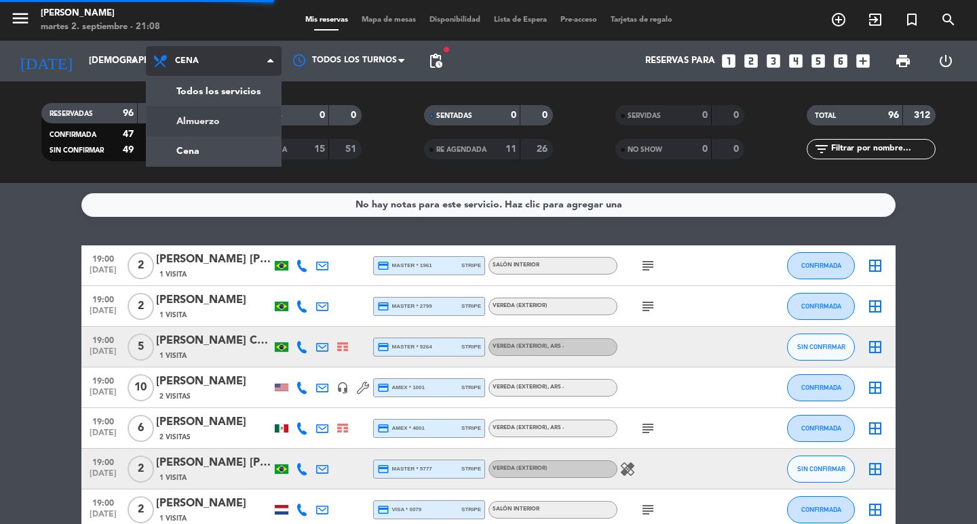
click at [205, 126] on div "menu [PERSON_NAME] 2. septiembre - 21:08 Mis reservas Mapa de mesas Disponibili…" at bounding box center [488, 91] width 977 height 183
